Goal: Task Accomplishment & Management: Use online tool/utility

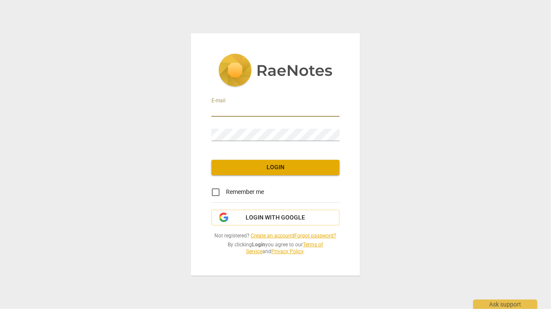
click at [230, 108] on input "email" at bounding box center [275, 111] width 128 height 12
type input "rancholael@gmail.com"
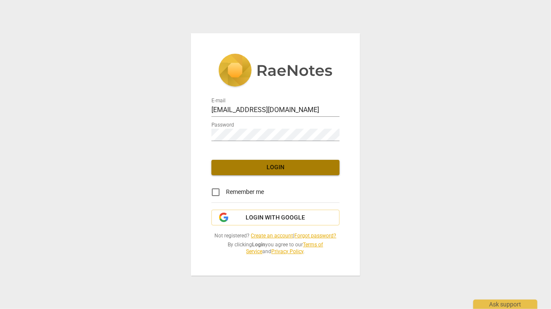
click at [250, 167] on span "Login" at bounding box center [275, 167] width 114 height 9
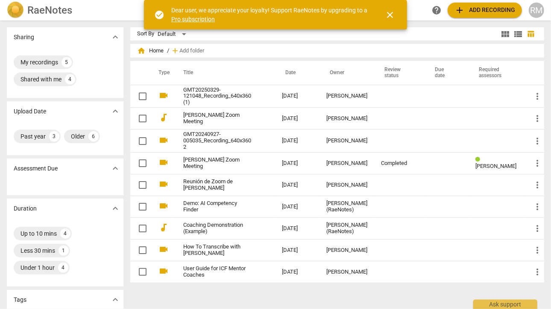
click at [466, 8] on span "add Add recording" at bounding box center [484, 10] width 61 height 10
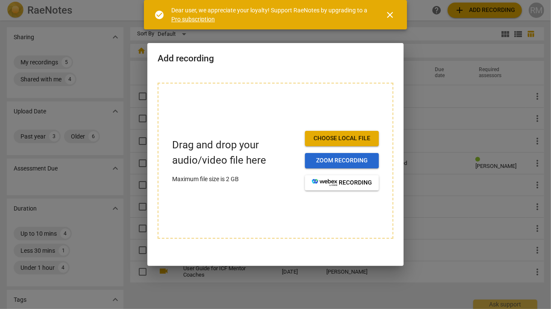
click at [338, 163] on span "Zoom recording" at bounding box center [342, 161] width 60 height 9
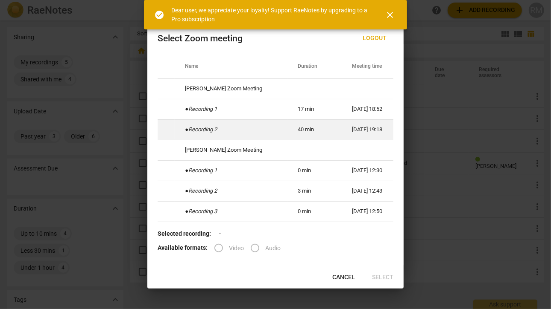
click at [272, 129] on td "● Recording 2" at bounding box center [231, 129] width 113 height 20
radio input "true"
click at [272, 129] on td "● Recording 2" at bounding box center [231, 129] width 113 height 20
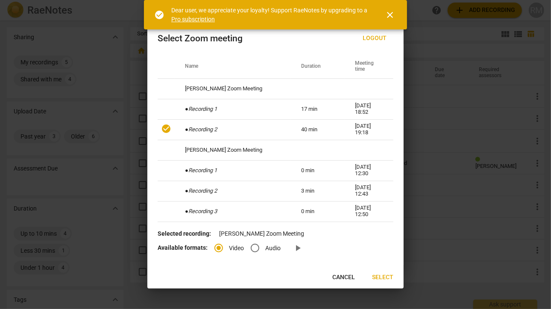
click at [253, 249] on input "Audio" at bounding box center [255, 248] width 20 height 20
radio input "true"
click at [379, 276] on span "Select" at bounding box center [382, 278] width 21 height 9
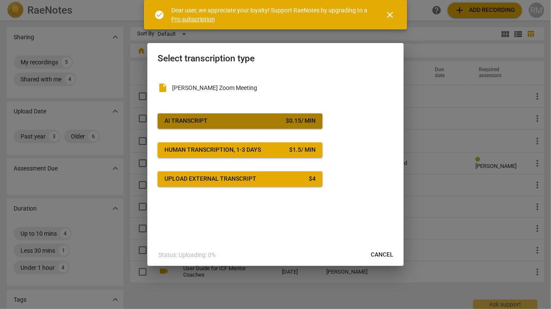
click at [223, 121] on span "AI Transcript $ 0.15 / min" at bounding box center [239, 121] width 151 height 9
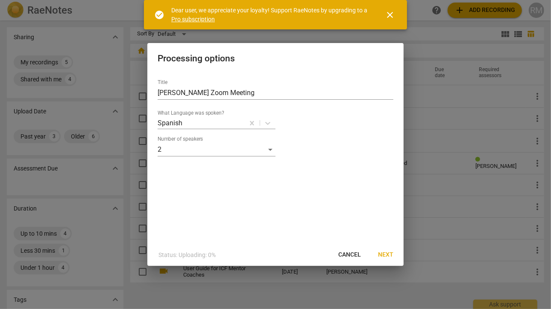
click at [382, 254] on span "Next" at bounding box center [385, 255] width 15 height 9
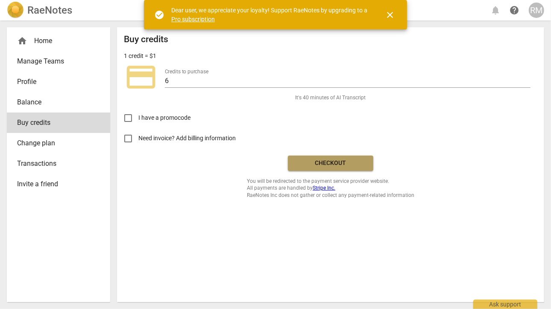
click at [330, 162] on span "Checkout" at bounding box center [330, 163] width 72 height 9
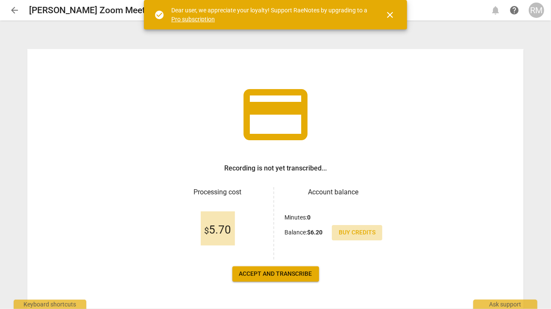
click at [356, 232] on span "Buy credits" at bounding box center [356, 233] width 37 height 9
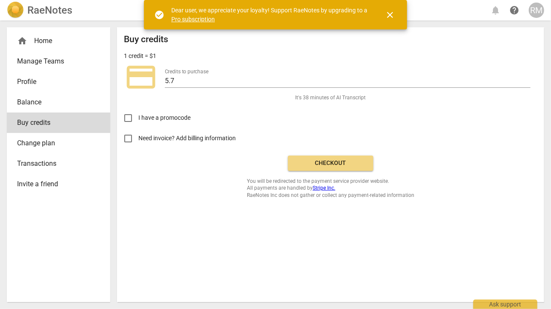
click at [307, 164] on span "Checkout" at bounding box center [330, 163] width 72 height 9
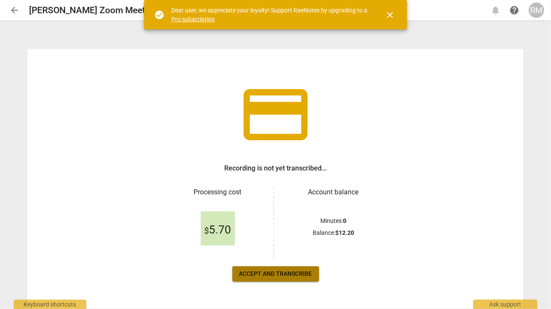
click at [292, 274] on span "Accept and transcribe" at bounding box center [275, 274] width 73 height 9
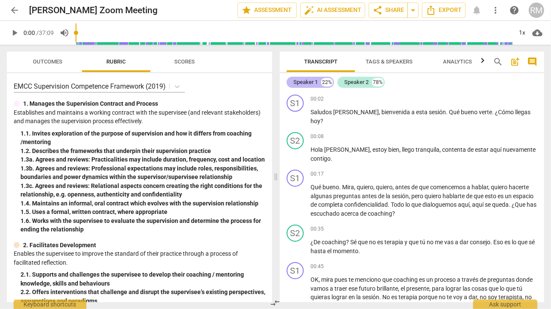
click at [304, 81] on div "Speaker 1" at bounding box center [305, 82] width 24 height 9
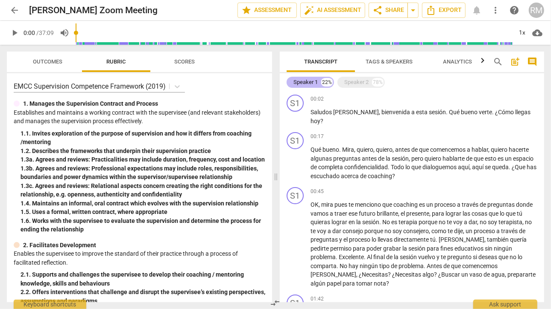
click at [304, 81] on div "Speaker 1" at bounding box center [305, 82] width 24 height 9
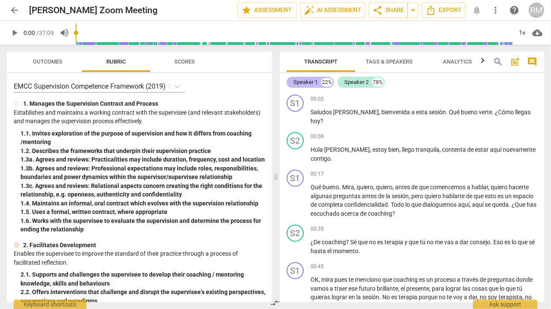
click at [304, 81] on div "Speaker 1" at bounding box center [305, 82] width 24 height 9
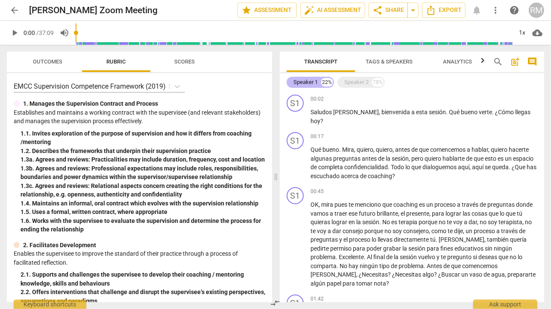
click at [304, 81] on div "Speaker 1" at bounding box center [305, 82] width 24 height 9
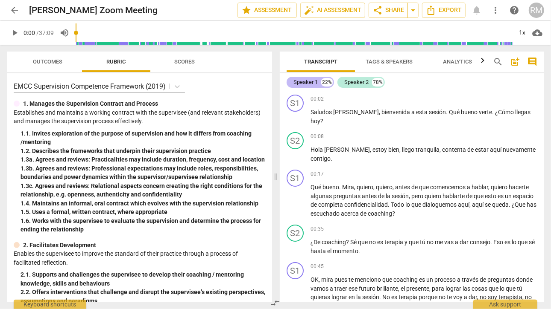
click at [310, 83] on div "Speaker 1" at bounding box center [305, 82] width 24 height 9
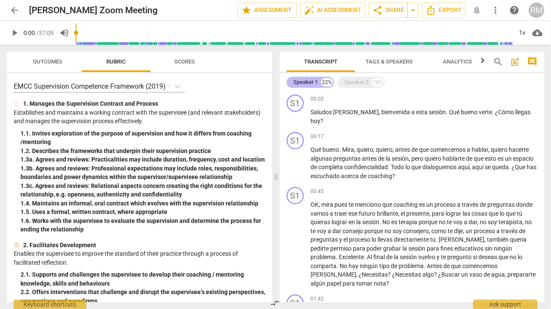
click at [303, 83] on div "Speaker 1" at bounding box center [305, 82] width 24 height 9
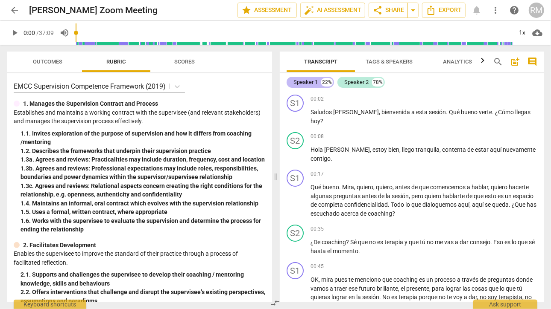
click at [303, 82] on div "Speaker 1" at bounding box center [305, 82] width 24 height 9
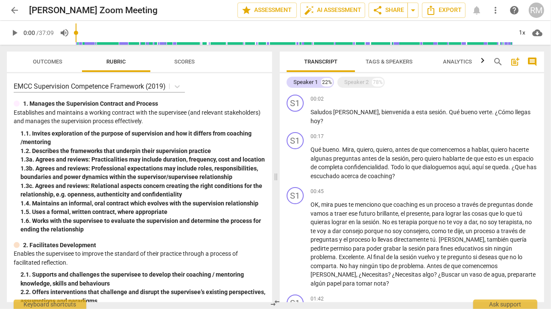
click at [376, 60] on span "Tags & Speakers" at bounding box center [388, 61] width 47 height 6
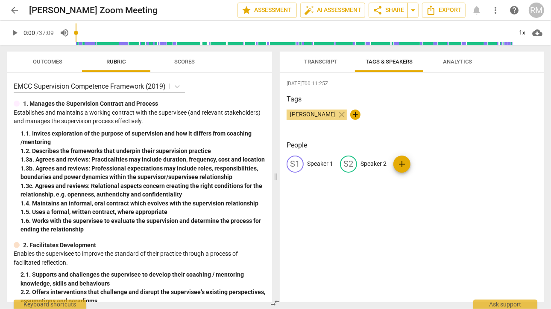
click at [317, 163] on p "Speaker 1" at bounding box center [320, 164] width 26 height 9
type input "coach"
click at [419, 163] on p "Speaker 2" at bounding box center [429, 164] width 26 height 9
type input "[PERSON_NAME]"
click at [409, 184] on div "People CO coach edit [PERSON_NAME] add" at bounding box center [411, 163] width 250 height 46
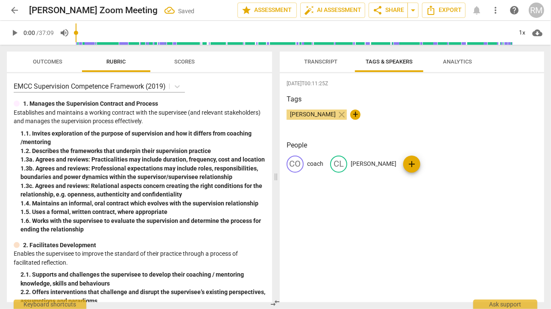
click at [323, 63] on span "Transcript" at bounding box center [320, 61] width 33 height 6
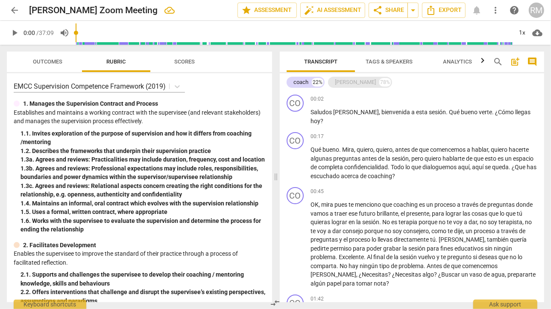
click at [341, 81] on div "[PERSON_NAME]" at bounding box center [355, 82] width 41 height 9
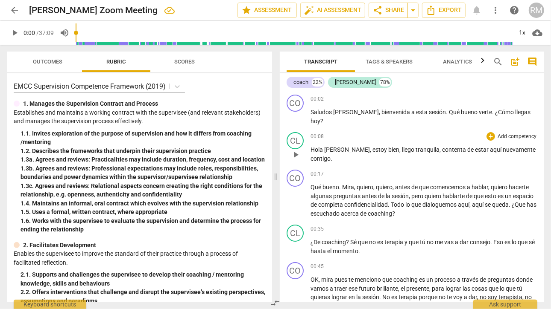
drag, startPoint x: 542, startPoint y: 105, endPoint x: 335, endPoint y: 159, distance: 214.3
click at [335, 159] on div "00:08 + Add competency keyboard_arrow_right [PERSON_NAME] , estoy bien , llego …" at bounding box center [423, 147] width 227 height 31
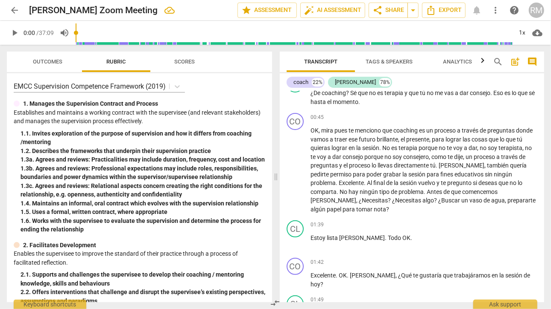
scroll to position [154, 0]
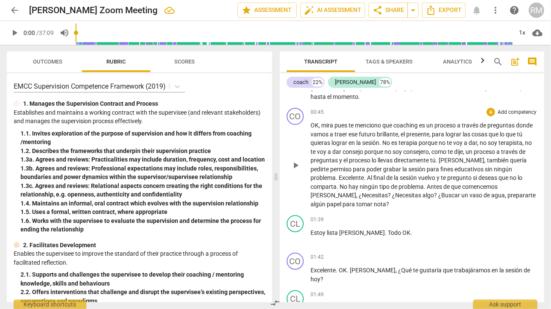
click at [484, 169] on span "sin" at bounding box center [488, 169] width 9 height 7
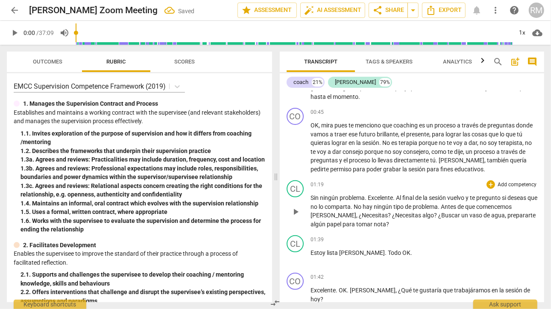
click at [320, 197] on span "ningún" at bounding box center [330, 198] width 20 height 7
click at [364, 198] on span "." at bounding box center [363, 198] width 3 height 7
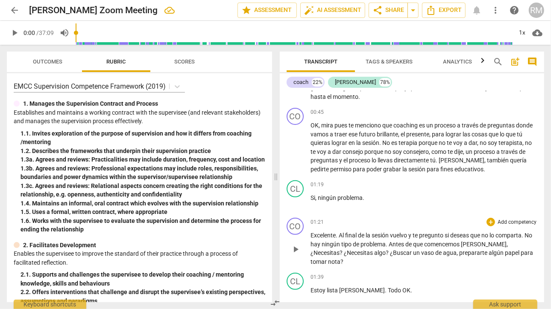
click at [397, 243] on span "Antes" at bounding box center [396, 244] width 17 height 7
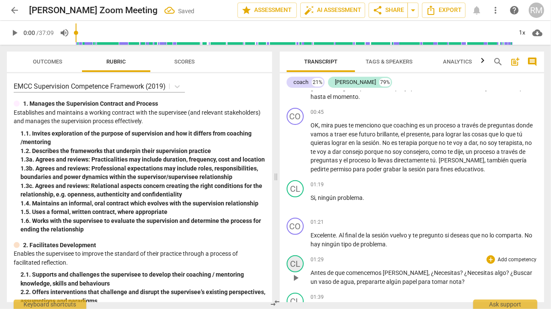
click at [296, 265] on div "CL" at bounding box center [294, 264] width 17 height 17
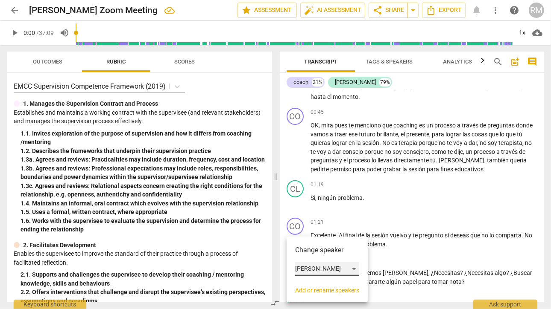
click at [333, 270] on div "[PERSON_NAME]" at bounding box center [327, 269] width 64 height 14
click at [318, 253] on li "coach" at bounding box center [327, 253] width 65 height 16
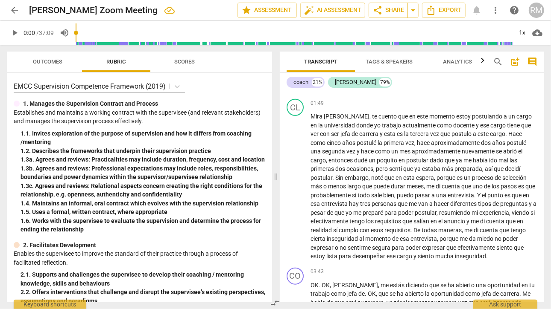
scroll to position [429, 0]
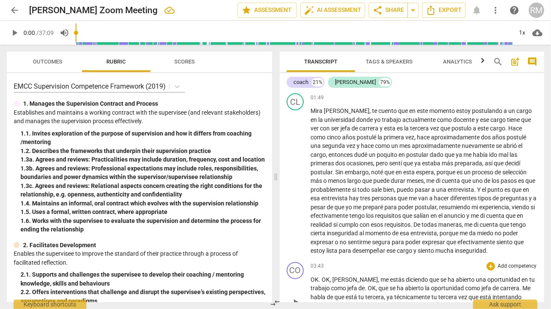
click at [319, 278] on span "." at bounding box center [319, 280] width 3 height 7
drag, startPoint x: 542, startPoint y: 113, endPoint x: 548, endPoint y: 277, distance: 164.0
drag, startPoint x: 548, startPoint y: 277, endPoint x: 383, endPoint y: 266, distance: 165.5
drag, startPoint x: 383, startPoint y: 266, endPoint x: 548, endPoint y: 301, distance: 168.3
drag, startPoint x: 548, startPoint y: 301, endPoint x: 383, endPoint y: 250, distance: 171.8
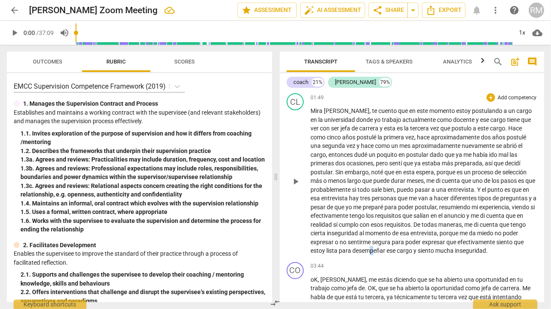
click at [383, 250] on span "desempeñar" at bounding box center [369, 251] width 34 height 7
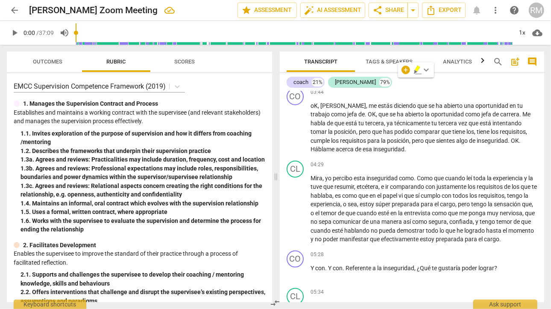
scroll to position [609, 0]
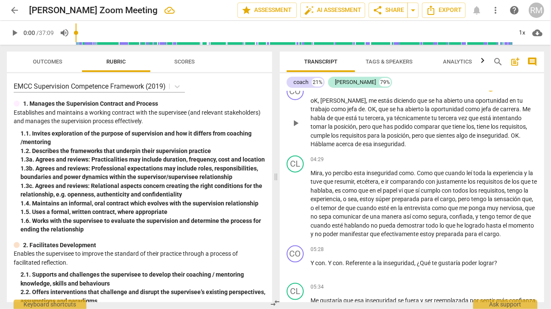
click at [367, 108] on span "OK" at bounding box center [371, 109] width 8 height 7
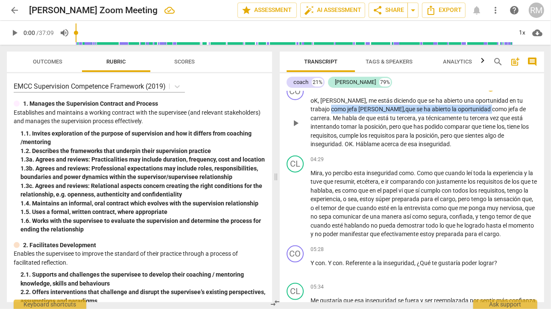
drag, startPoint x: 454, startPoint y: 108, endPoint x: 309, endPoint y: 109, distance: 145.5
click at [309, 109] on div "CO play_arrow pause 03:44 + Add competency keyboard_arrow_right oK , [PERSON_NA…" at bounding box center [412, 116] width 264 height 73
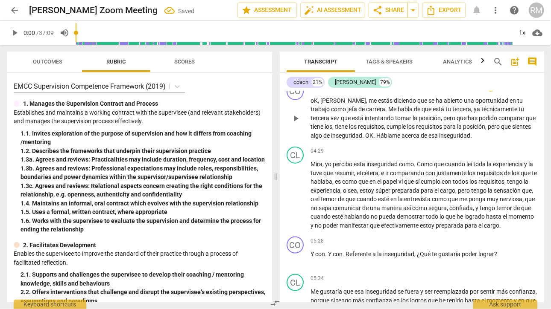
click at [397, 109] on span "habla" at bounding box center [405, 109] width 16 height 7
click at [348, 154] on div "04:29 + Add competency keyboard_arrow_right Mira , yo percibo esta inseguridad …" at bounding box center [423, 188] width 227 height 83
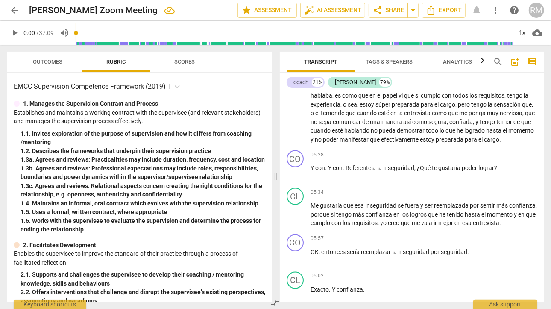
scroll to position [700, 0]
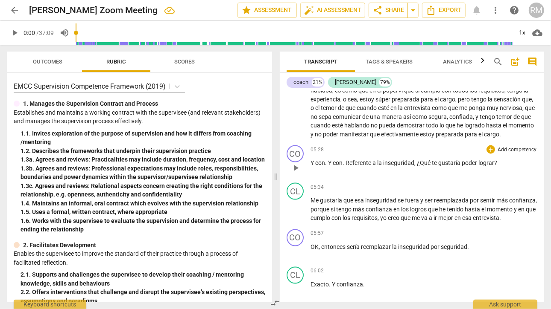
drag, startPoint x: 328, startPoint y: 170, endPoint x: 323, endPoint y: 168, distance: 5.2
click at [323, 166] on span "con" at bounding box center [320, 163] width 10 height 7
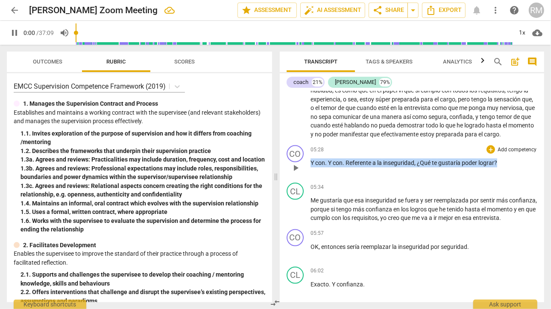
click at [323, 166] on span "con" at bounding box center [320, 163] width 10 height 7
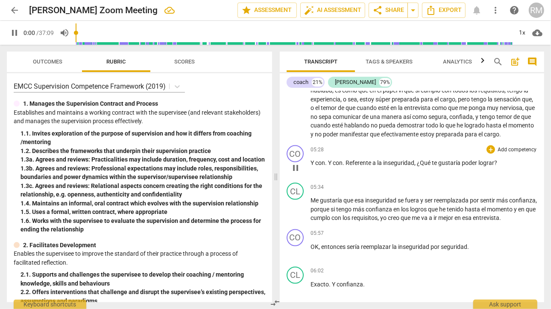
click at [326, 166] on span "." at bounding box center [326, 163] width 3 height 7
type input "330"
click at [337, 180] on div "CO play_arrow pause 05:29 + Add competency keyboard_arrow_right y con . Referen…" at bounding box center [412, 161] width 264 height 38
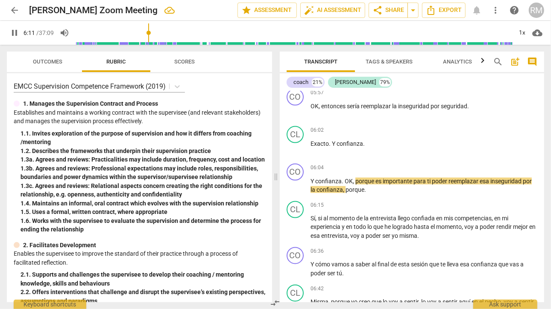
scroll to position [847, 0]
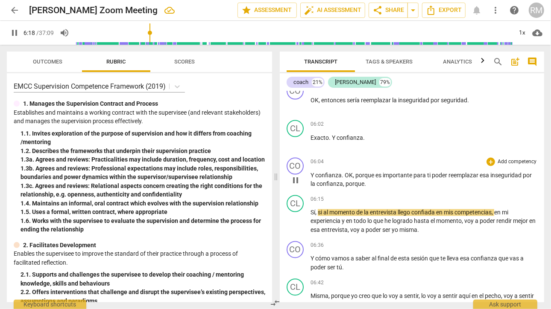
click at [344, 187] on span "," at bounding box center [344, 184] width 3 height 7
click at [294, 227] on span "pause" at bounding box center [295, 222] width 10 height 10
click at [345, 187] on span "porque" at bounding box center [354, 184] width 19 height 7
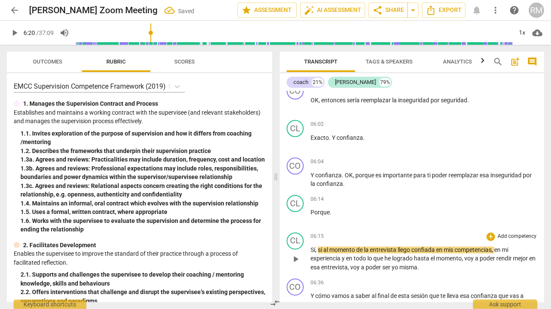
click at [309, 265] on div "play_arrow pause" at bounding box center [299, 260] width 22 height 20
click at [311, 254] on span "Sí" at bounding box center [312, 250] width 5 height 7
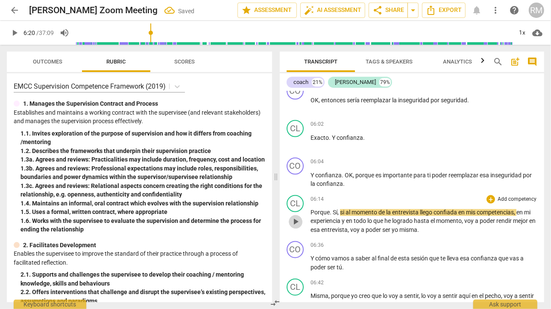
click at [295, 227] on span "play_arrow" at bounding box center [295, 222] width 10 height 10
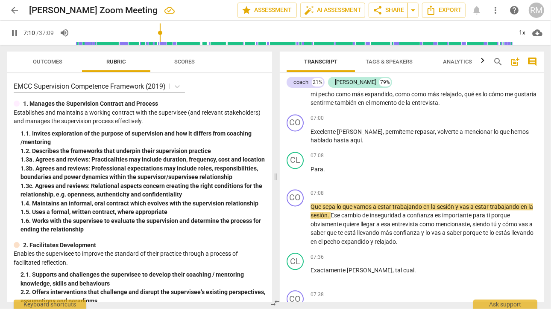
scroll to position [1058, 0]
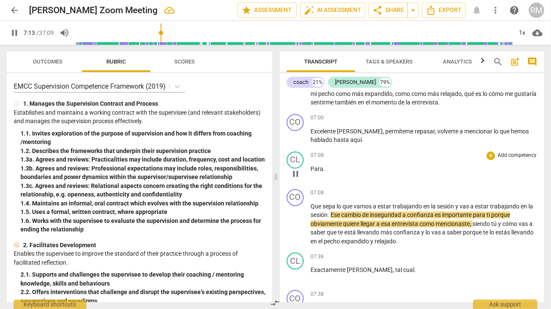
click at [325, 174] on p "Para ." at bounding box center [423, 169] width 227 height 9
type input "435"
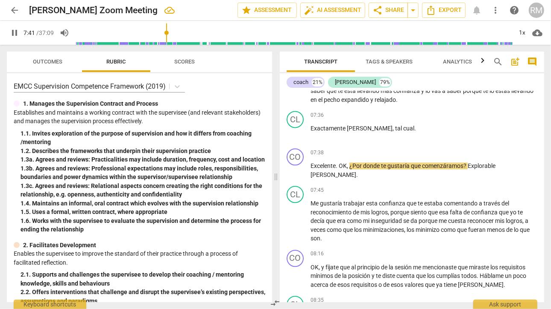
scroll to position [1173, 0]
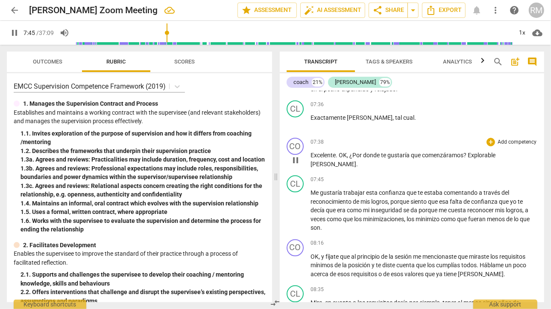
click at [495, 159] on span "Explorable" at bounding box center [481, 155] width 28 height 7
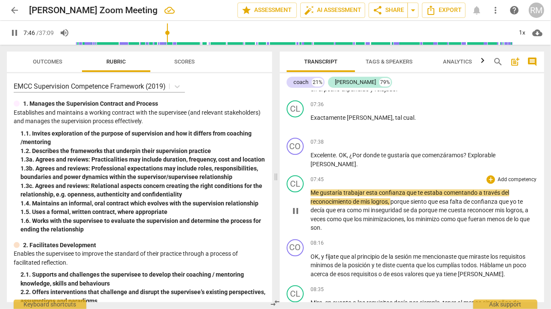
type input "467"
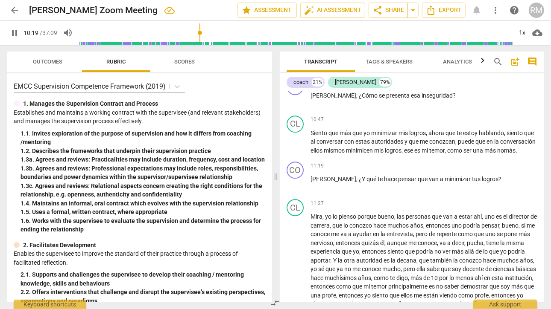
scroll to position [1555, 0]
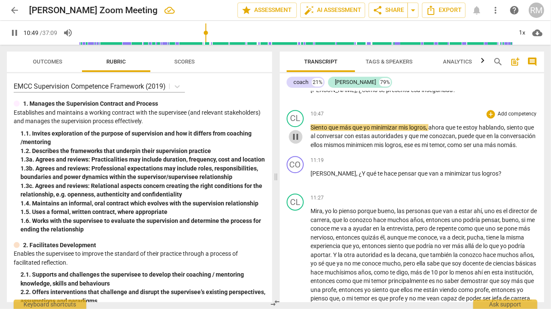
click at [295, 142] on span "pause" at bounding box center [295, 137] width 10 height 10
type input "650"
